Goal: Check status: Check status

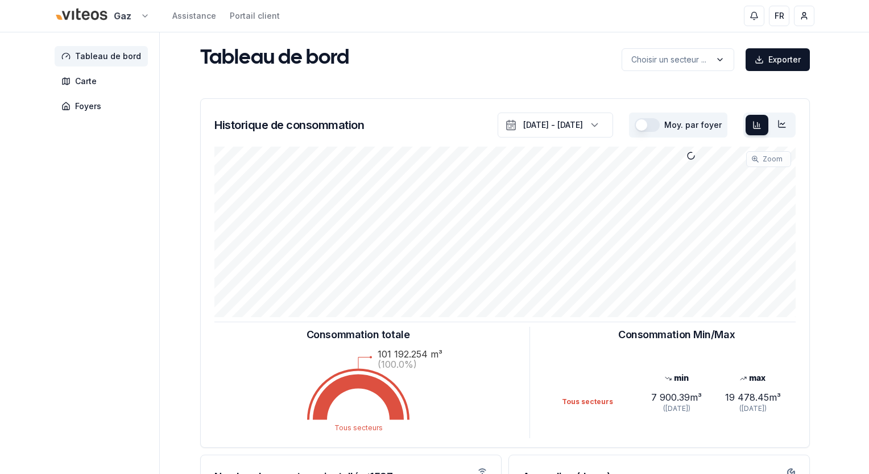
click at [140, 18] on html "Gaz Assistance Portail client FR [PERSON_NAME] Tableau de bord Carte Foyers Tab…" at bounding box center [434, 352] width 869 height 704
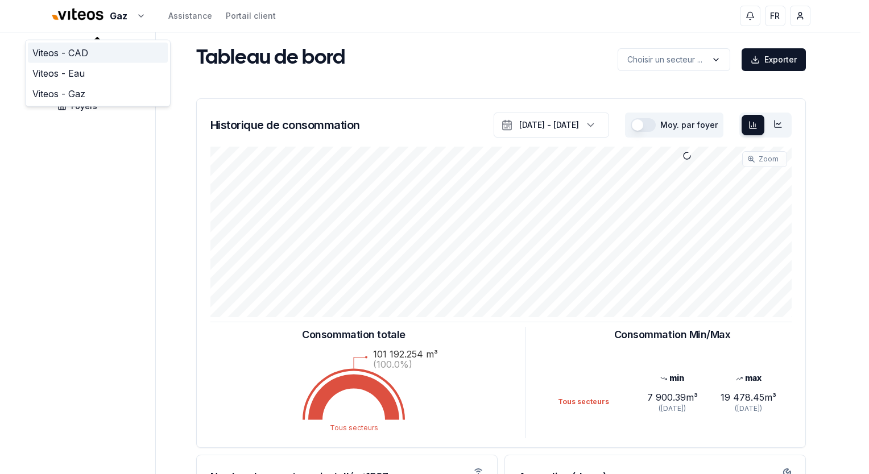
click at [84, 53] on link "Viteos - CAD" at bounding box center [98, 53] width 140 height 20
click at [135, 16] on html "Gaz Assistance Portail client FR Massimo Monastra Tableau de bord Carte Foyers …" at bounding box center [434, 352] width 869 height 704
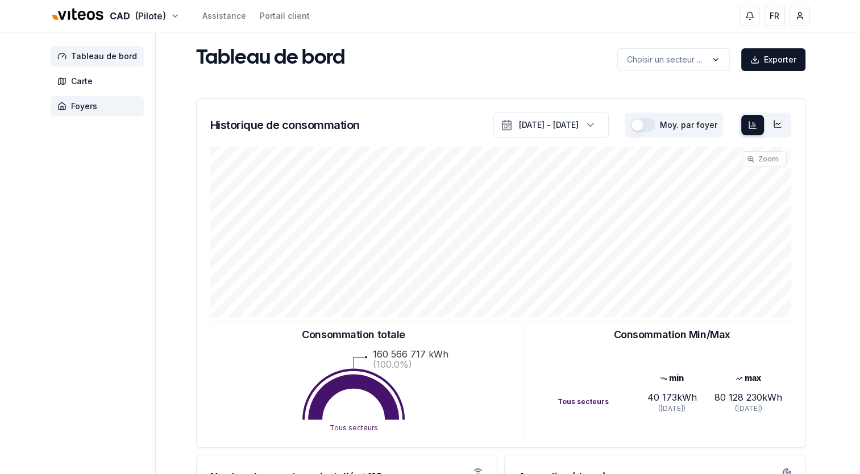
click at [91, 108] on span "Foyers" at bounding box center [84, 106] width 26 height 11
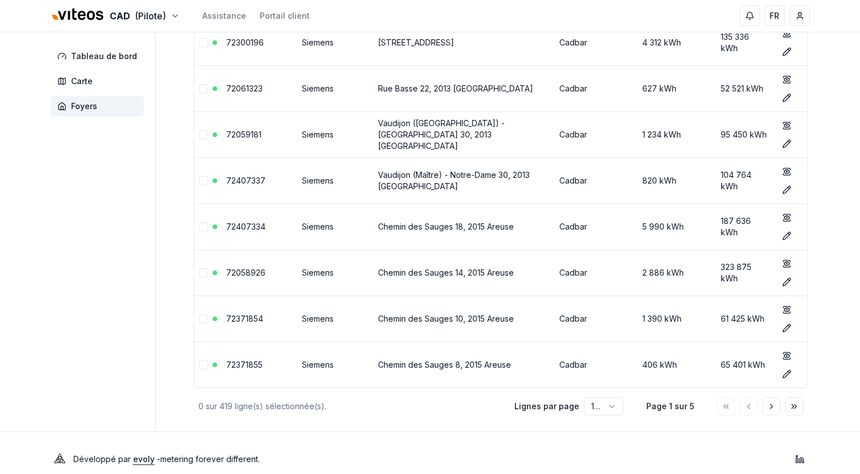
scroll to position [4410, 0]
click at [770, 402] on icon "Aller à la page suivante" at bounding box center [771, 406] width 9 height 9
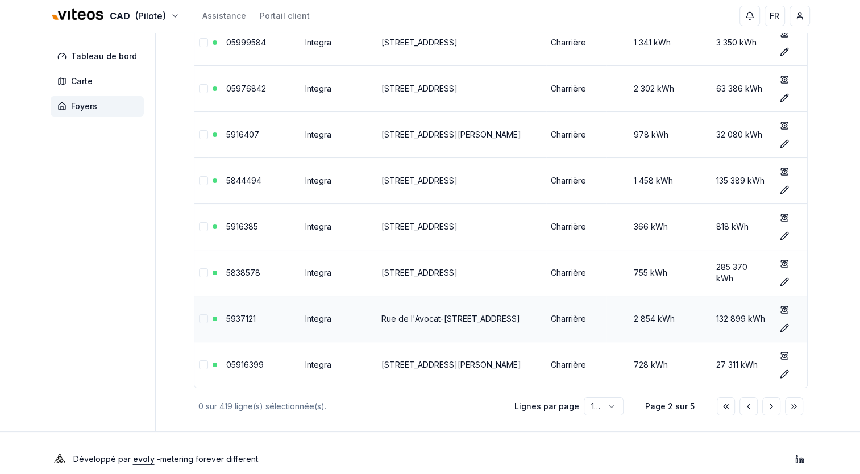
click at [244, 314] on link "5937121" at bounding box center [241, 319] width 30 height 10
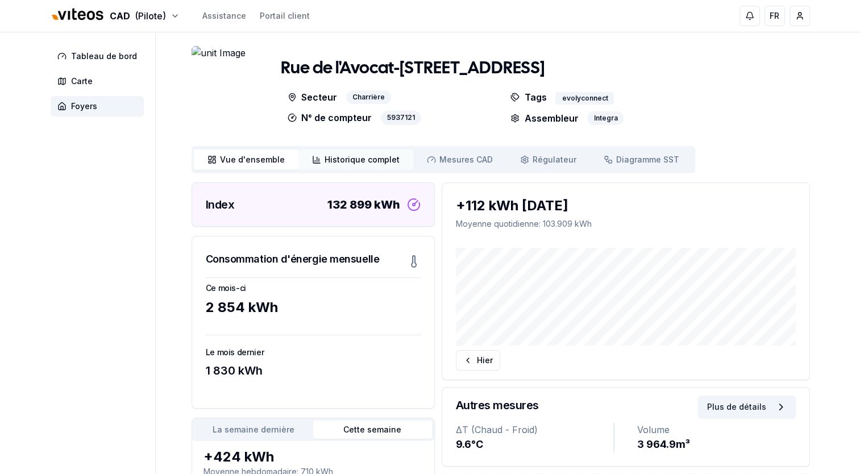
click at [341, 159] on span "Historique complet" at bounding box center [362, 159] width 75 height 11
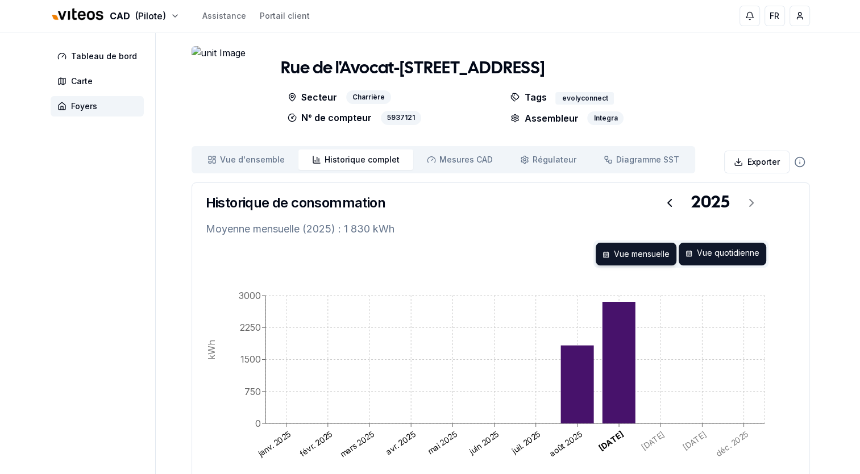
click at [707, 258] on div "Vue quotidienne" at bounding box center [723, 254] width 88 height 23
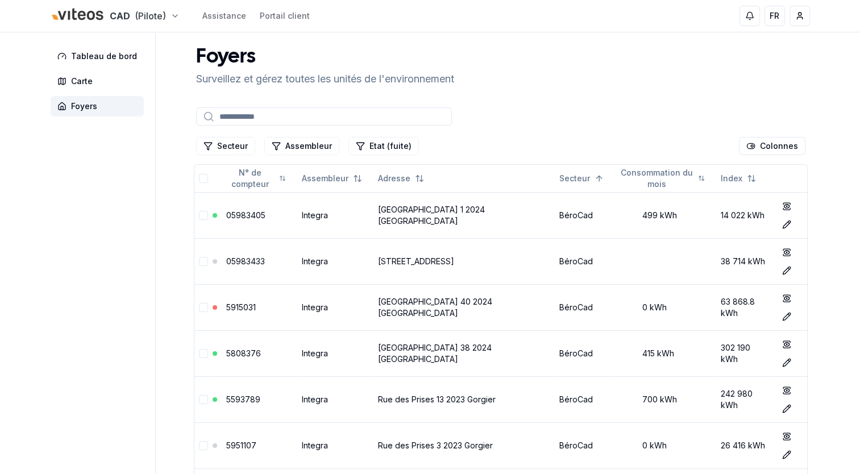
scroll to position [4410, 0]
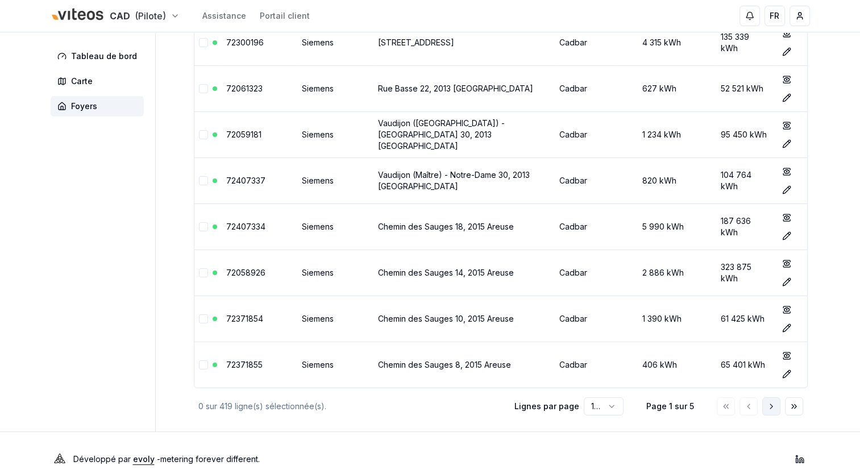
click at [769, 402] on icon "Aller à la page suivante" at bounding box center [771, 406] width 9 height 9
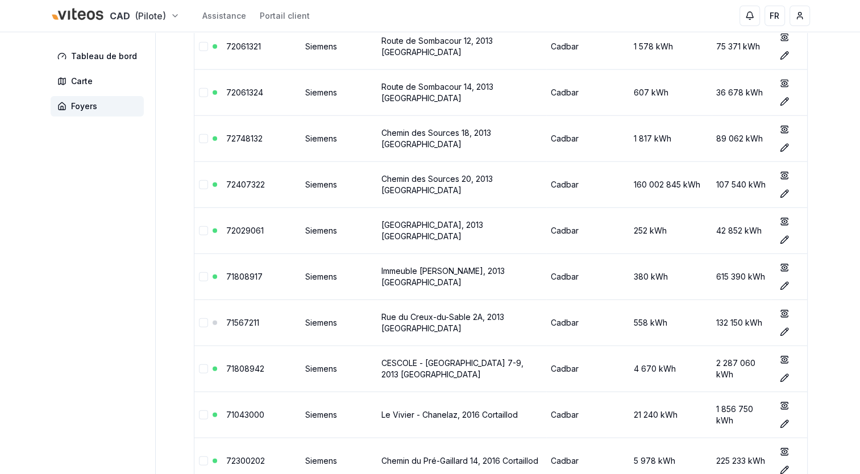
scroll to position [2786, 0]
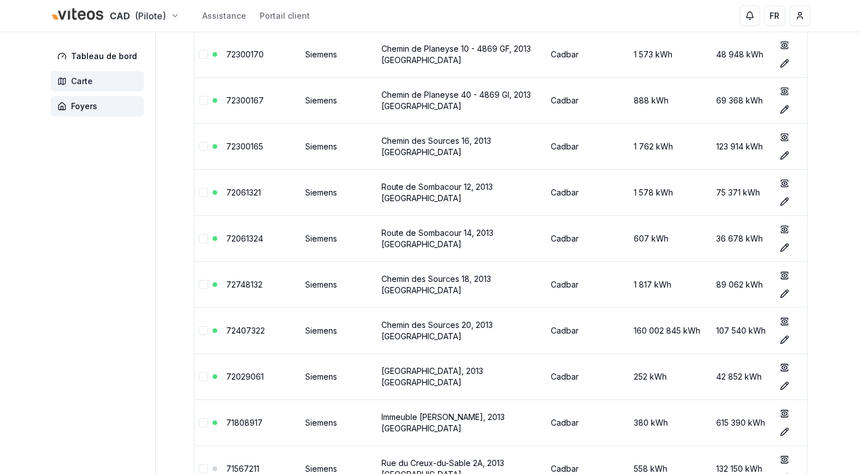
click at [84, 78] on span "Carte" at bounding box center [82, 81] width 22 height 11
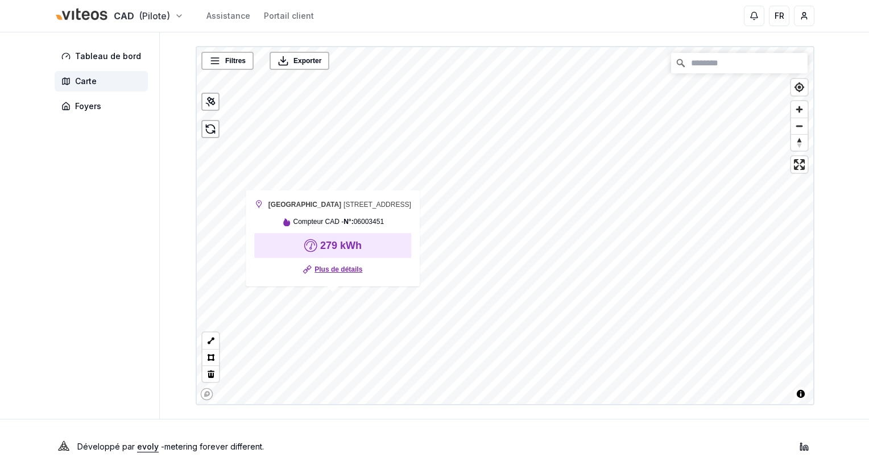
click at [323, 270] on link "Plus de détails" at bounding box center [338, 269] width 48 height 11
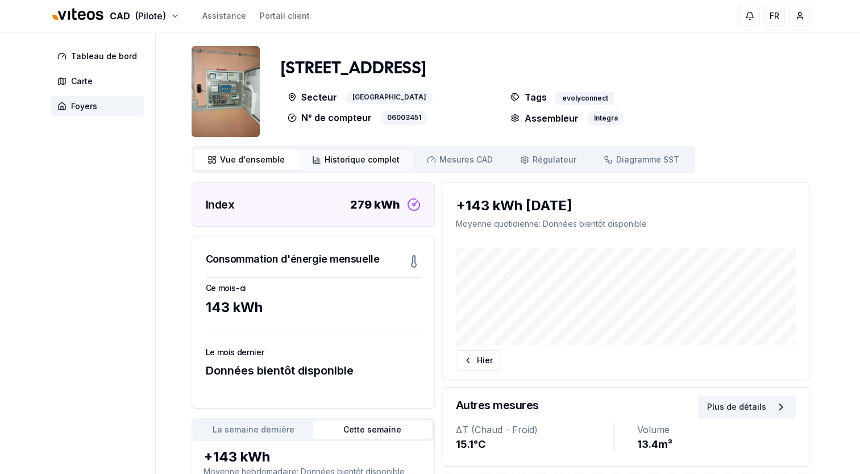
click at [343, 161] on span "Historique complet" at bounding box center [362, 159] width 75 height 11
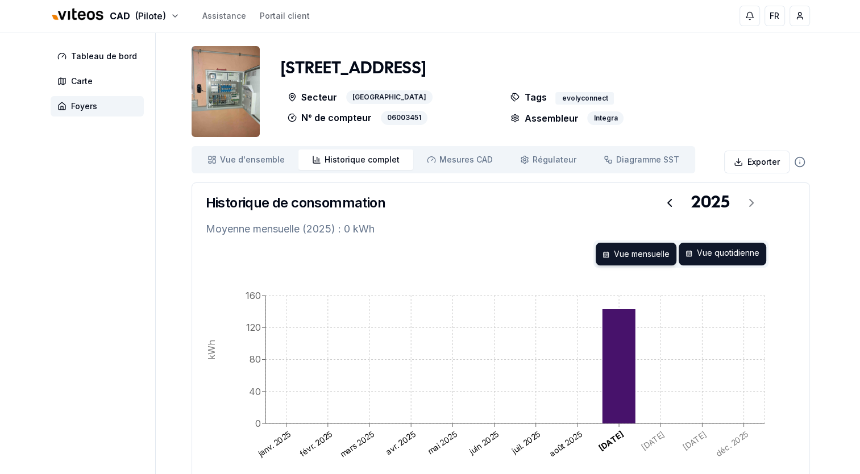
click at [712, 254] on div "Vue quotidienne" at bounding box center [723, 254] width 88 height 23
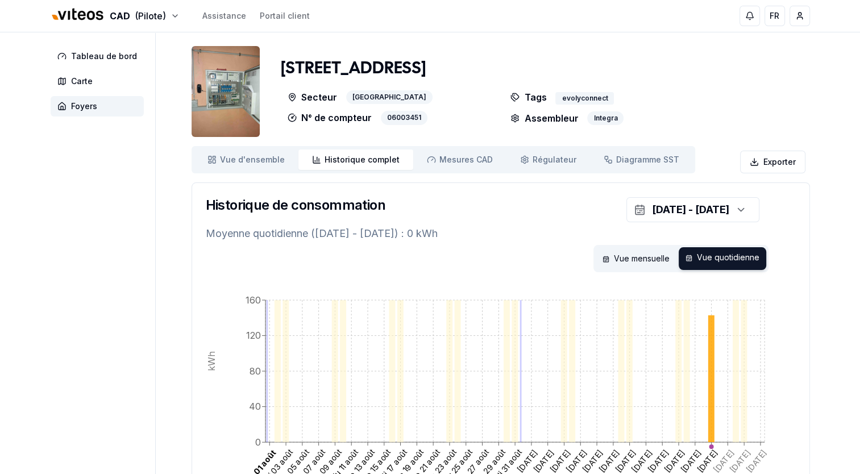
click at [243, 255] on div "Vue mensuelle Vue quotidienne" at bounding box center [501, 258] width 590 height 27
click at [222, 99] on img at bounding box center [226, 91] width 68 height 91
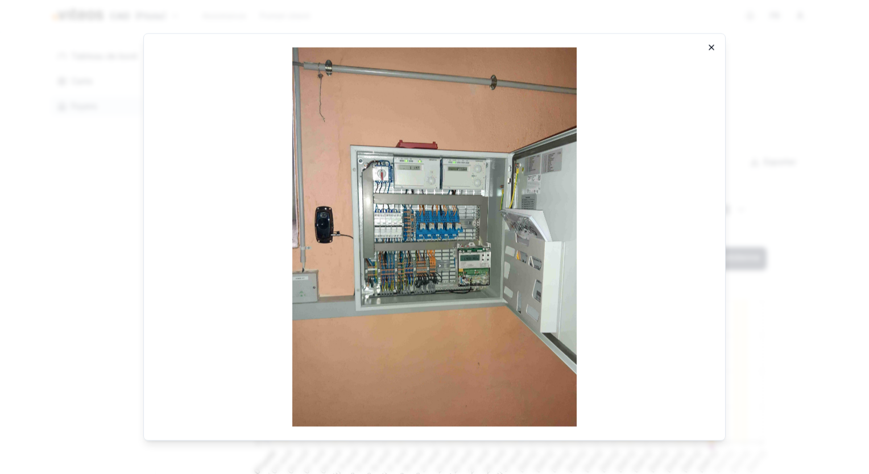
click at [707, 44] on icon "button" at bounding box center [711, 47] width 9 height 9
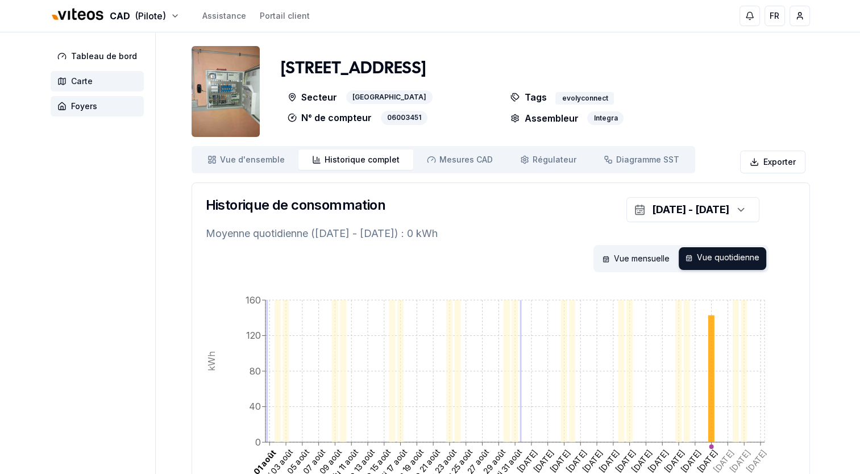
click at [93, 78] on span "Carte" at bounding box center [97, 81] width 93 height 20
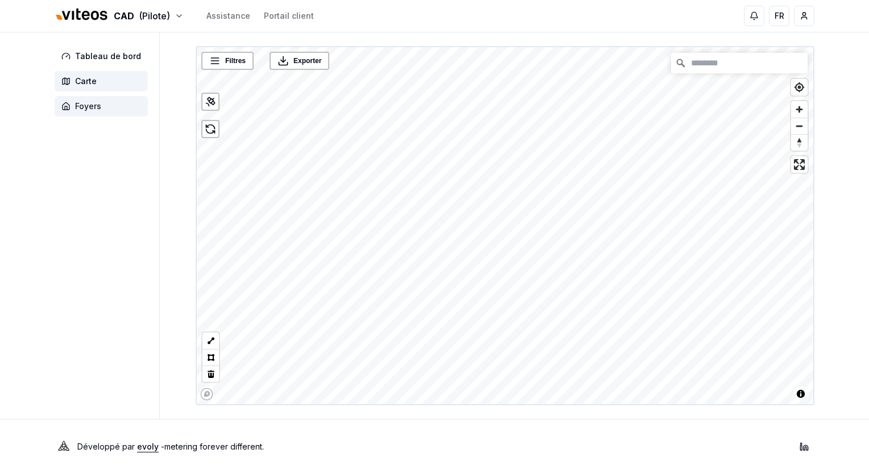
click at [86, 105] on span "Foyers" at bounding box center [88, 106] width 26 height 11
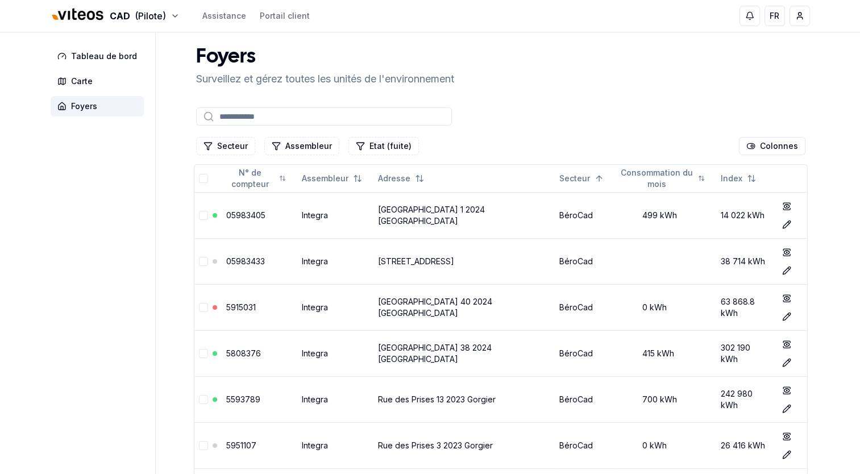
click at [296, 117] on input at bounding box center [324, 116] width 256 height 18
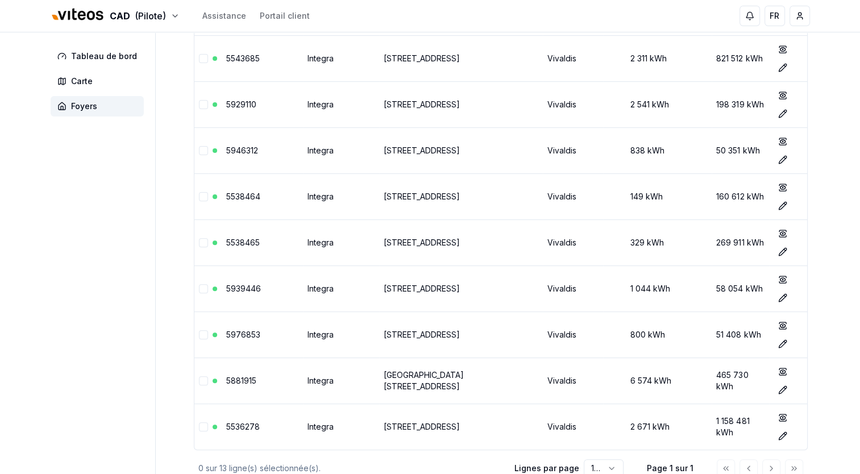
scroll to position [398, 0]
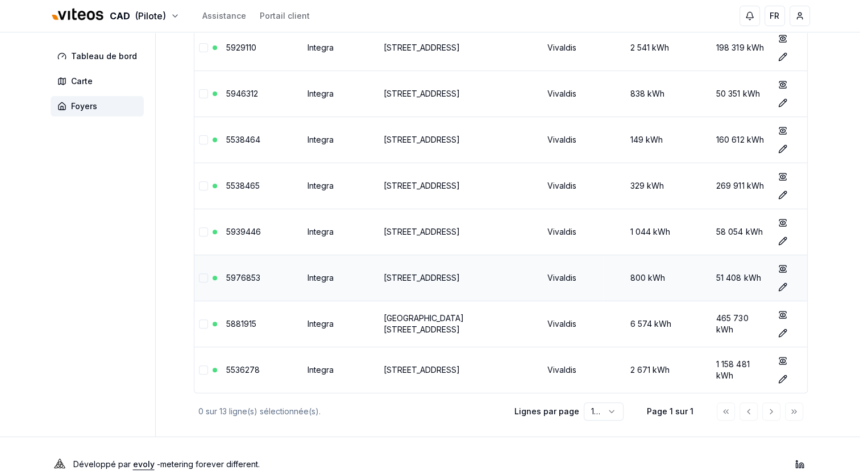
type input "****"
click at [440, 278] on link "Rue du Bois du Pâquier 13 2053 Cernier" at bounding box center [422, 278] width 76 height 10
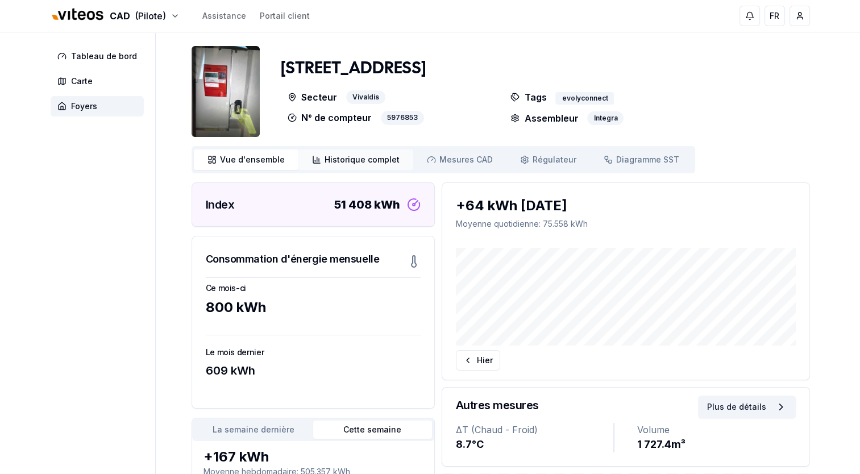
click at [367, 159] on span "Historique complet" at bounding box center [362, 159] width 75 height 11
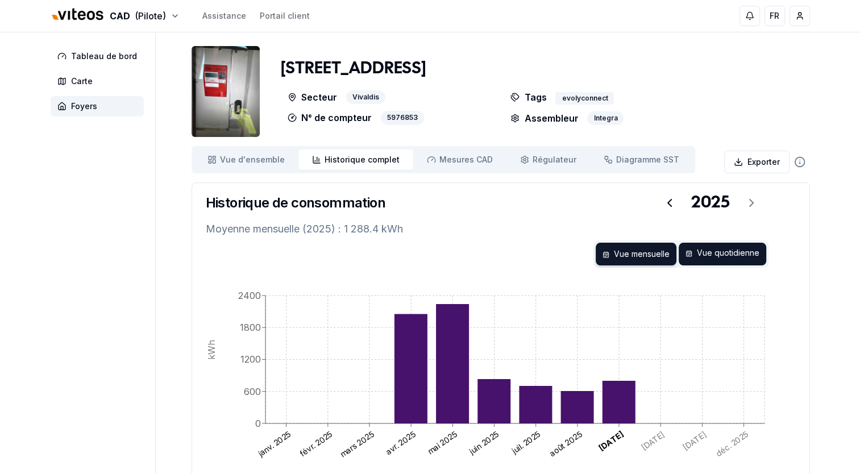
click at [731, 249] on div "Vue quotidienne" at bounding box center [723, 254] width 88 height 23
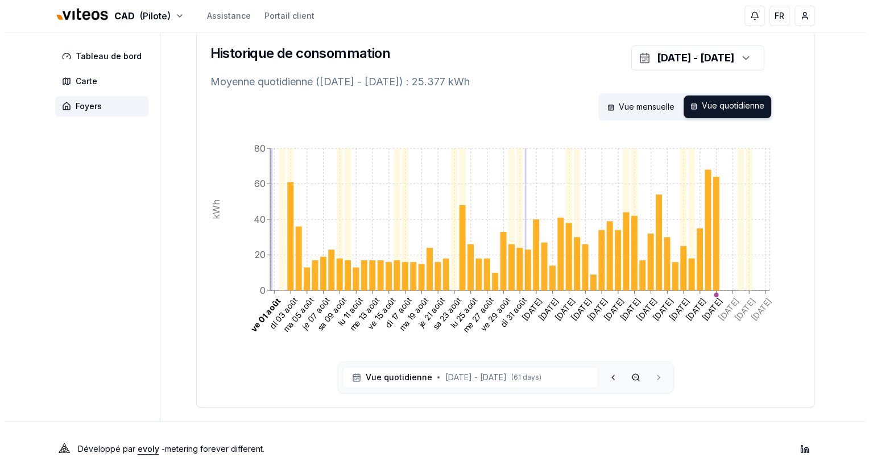
scroll to position [152, 0]
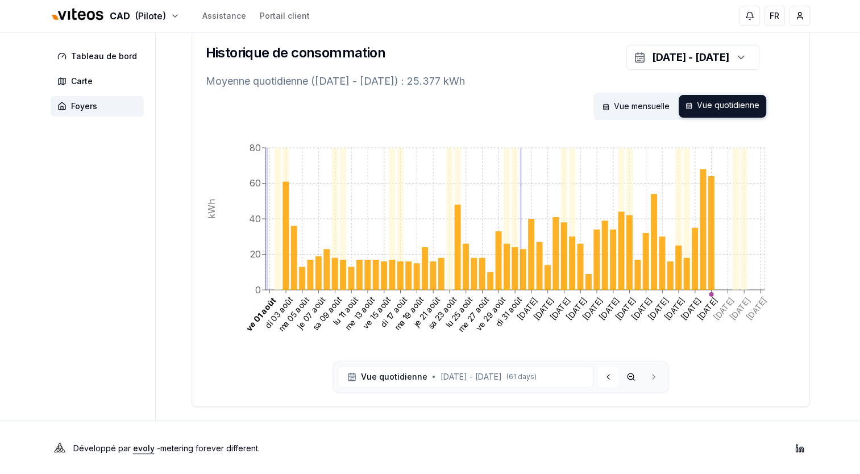
click at [607, 376] on icon at bounding box center [608, 376] width 9 height 9
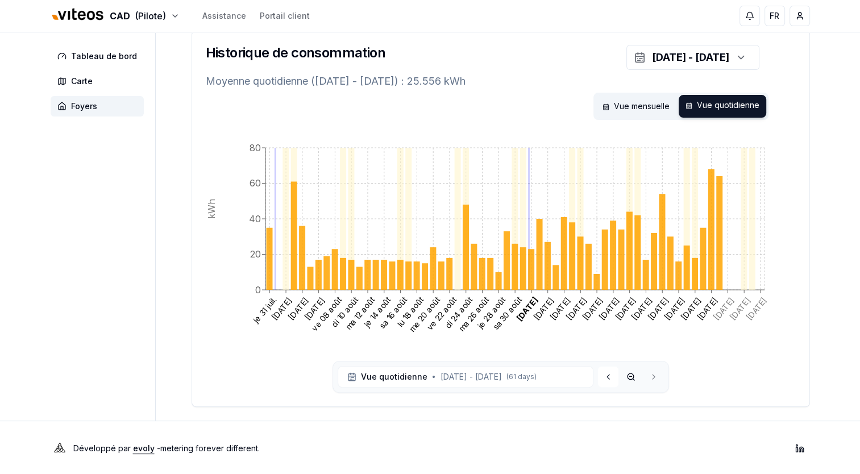
click at [606, 376] on icon at bounding box center [608, 376] width 9 height 9
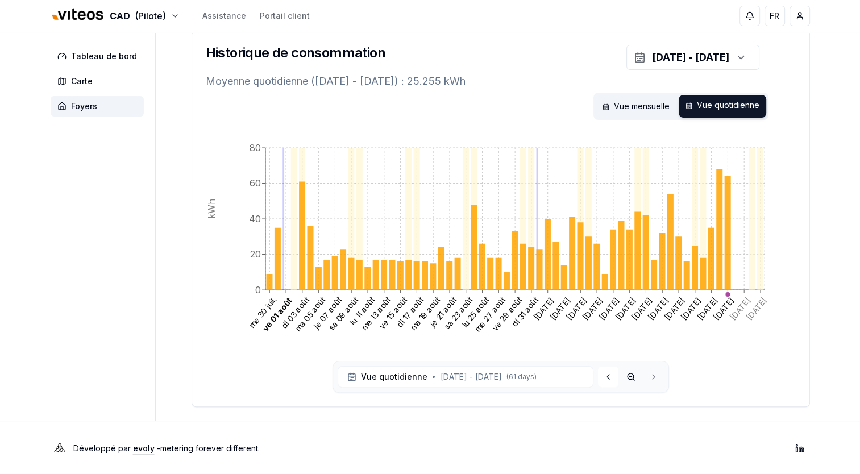
click at [606, 376] on icon at bounding box center [608, 376] width 9 height 9
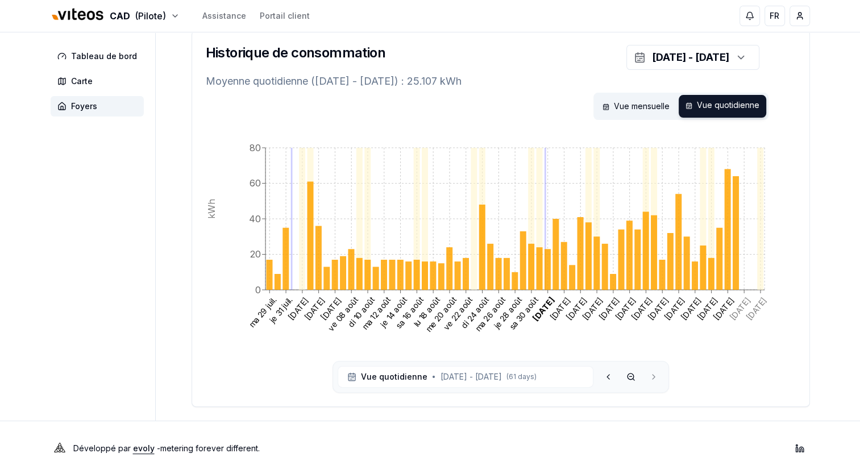
click at [606, 376] on icon at bounding box center [608, 376] width 9 height 9
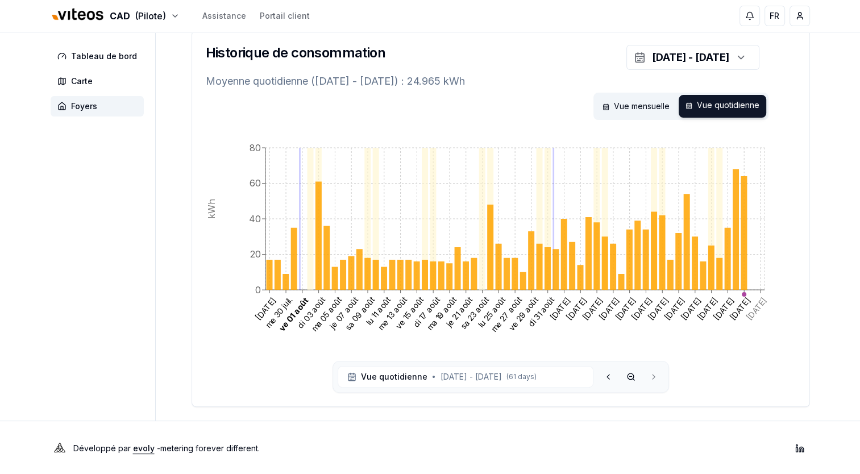
click at [606, 376] on icon at bounding box center [608, 376] width 9 height 9
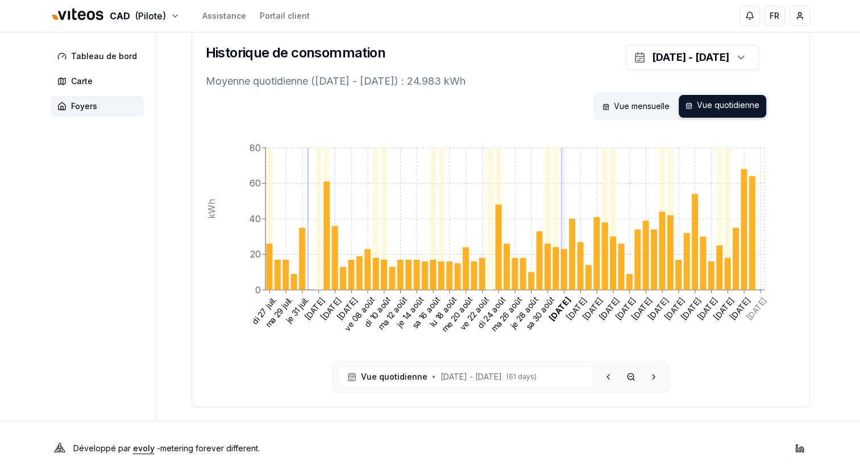
click at [606, 376] on icon at bounding box center [608, 376] width 9 height 9
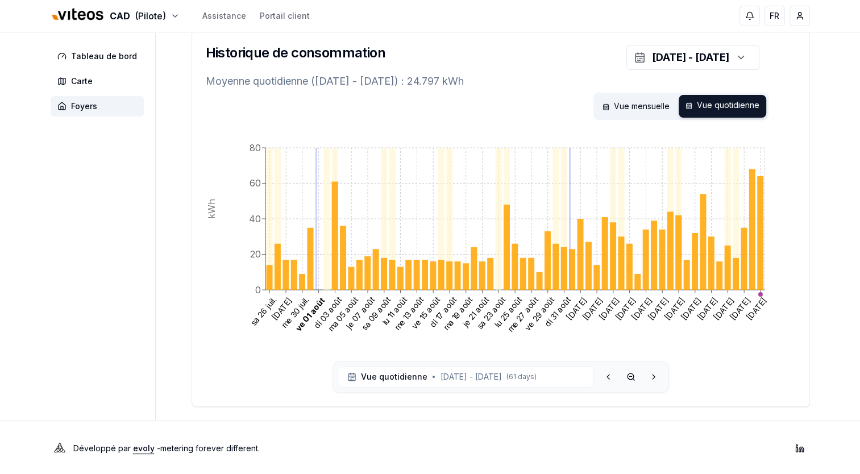
click at [606, 376] on icon at bounding box center [608, 376] width 9 height 9
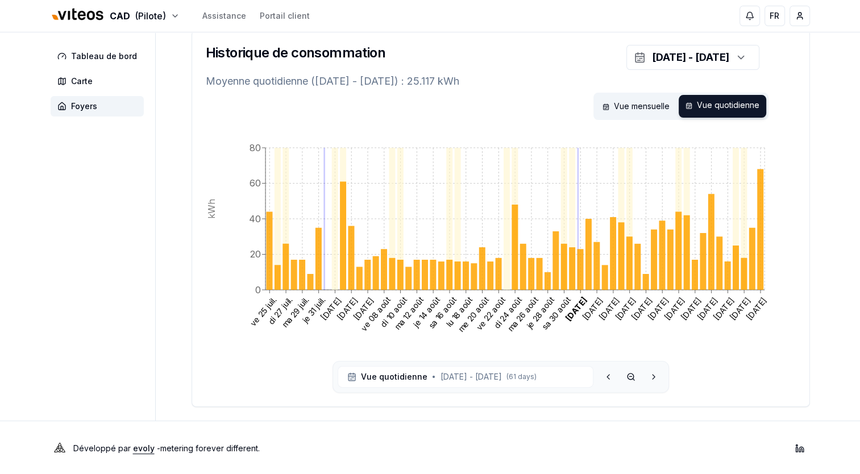
click at [606, 376] on icon at bounding box center [608, 376] width 9 height 9
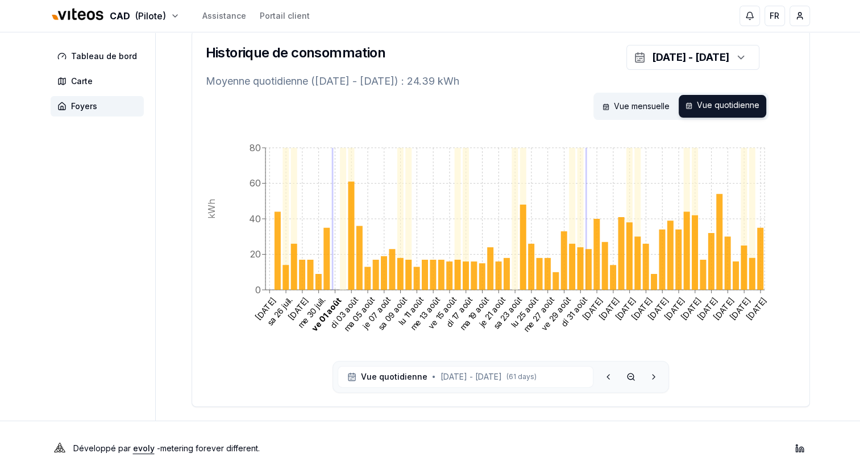
click at [606, 376] on icon at bounding box center [608, 376] width 9 height 9
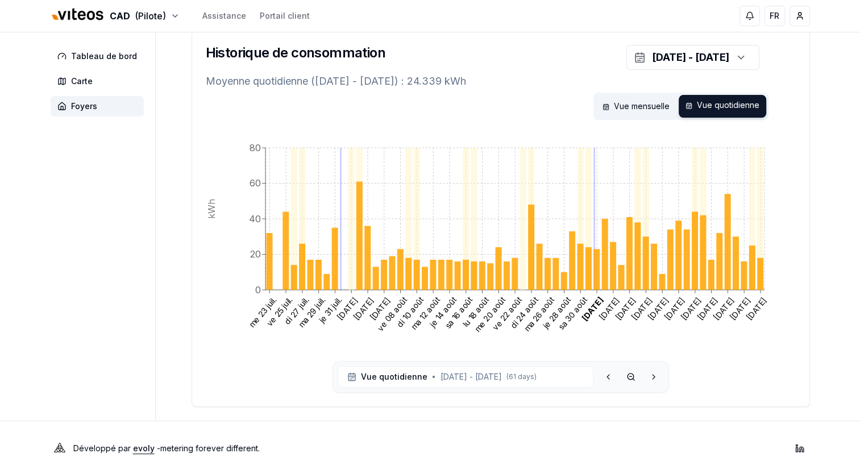
click at [606, 376] on icon at bounding box center [608, 376] width 9 height 9
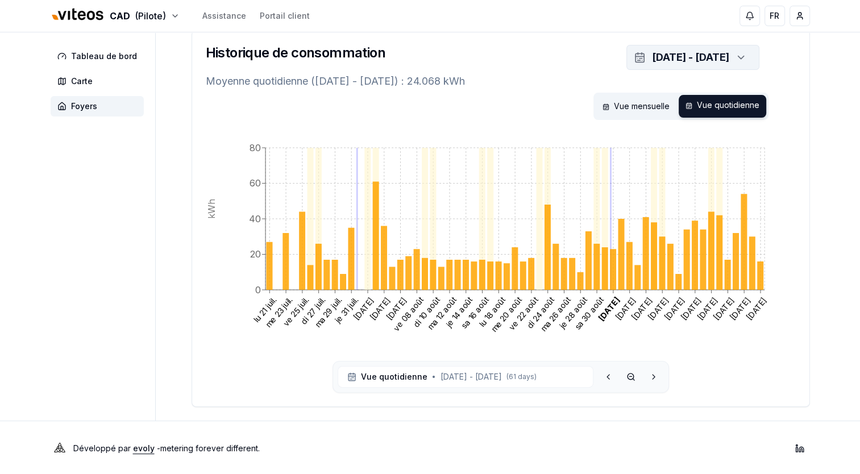
click at [737, 52] on icon "button" at bounding box center [740, 57] width 11 height 17
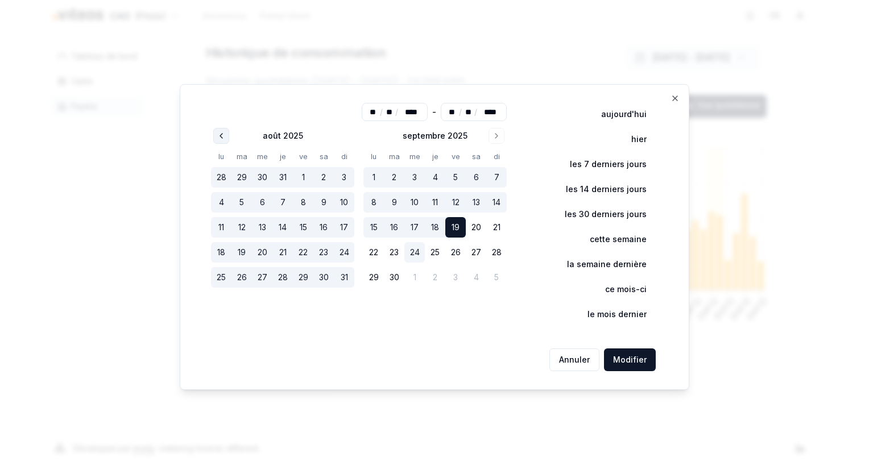
click at [224, 131] on button "Go to previous month" at bounding box center [221, 136] width 16 height 16
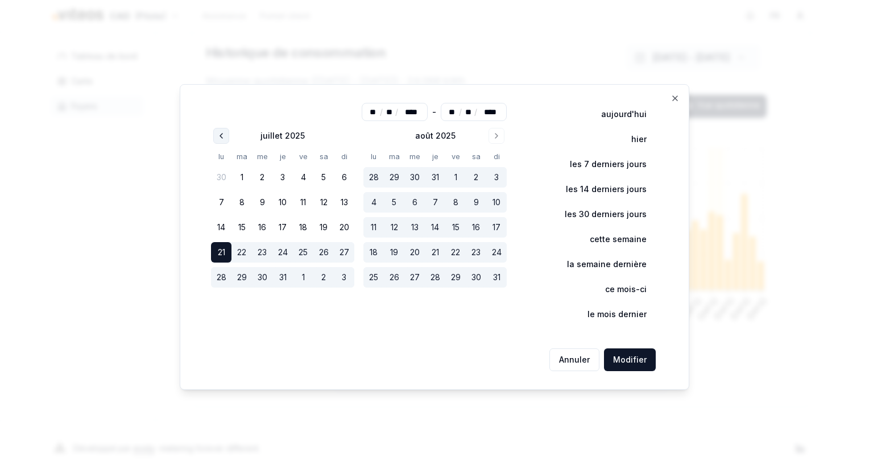
click at [223, 131] on icon "Go to previous month" at bounding box center [221, 135] width 9 height 9
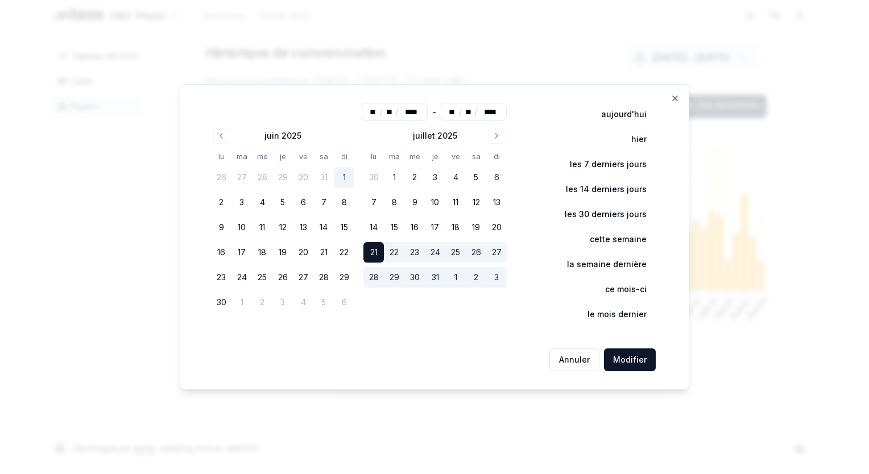
click at [346, 179] on button "1" at bounding box center [344, 177] width 20 height 20
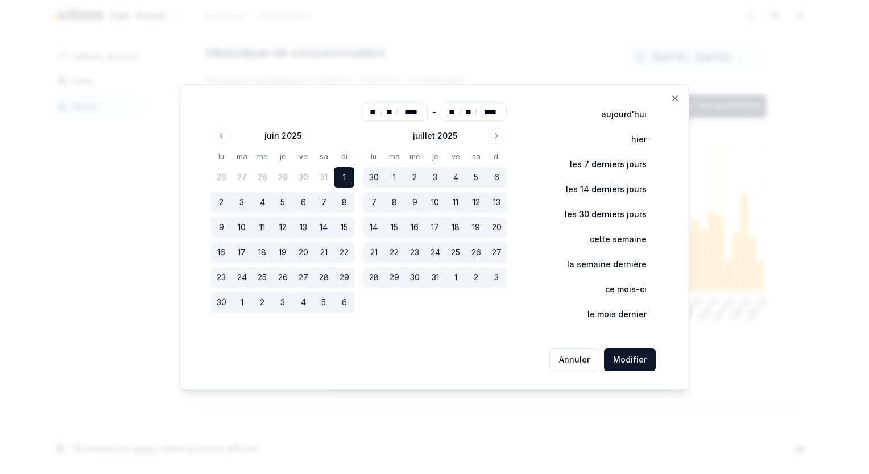
type input "**"
click at [630, 363] on button "Modifier" at bounding box center [630, 360] width 52 height 23
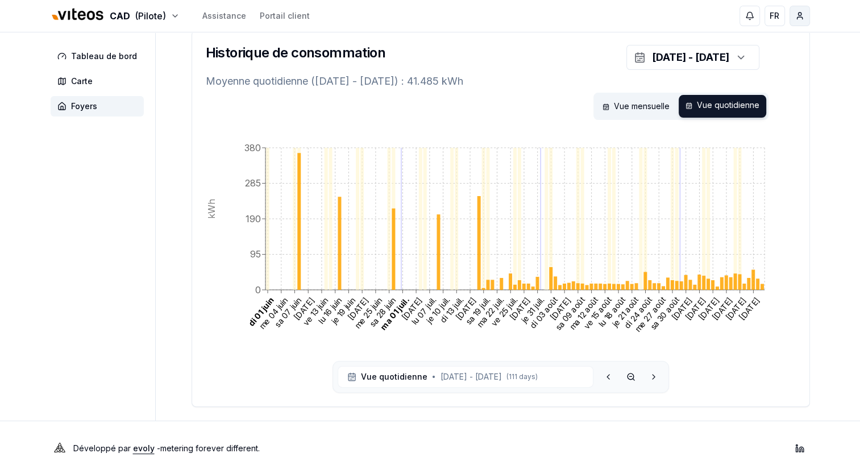
click at [798, 19] on html "CAD (Pilote) Assistance Portail client FR Massimo Monastra Tableau de bord Cart…" at bounding box center [430, 162] width 860 height 628
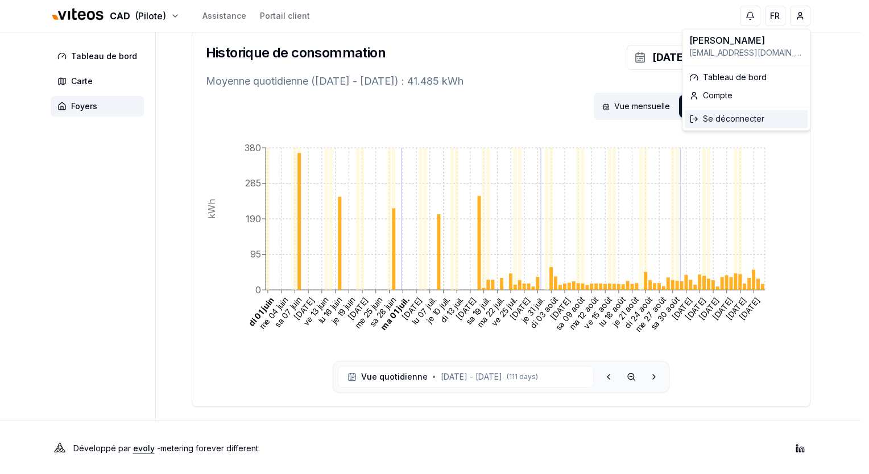
click at [735, 122] on div "Se déconnecter" at bounding box center [746, 119] width 123 height 18
